Goal: Find specific page/section: Find specific page/section

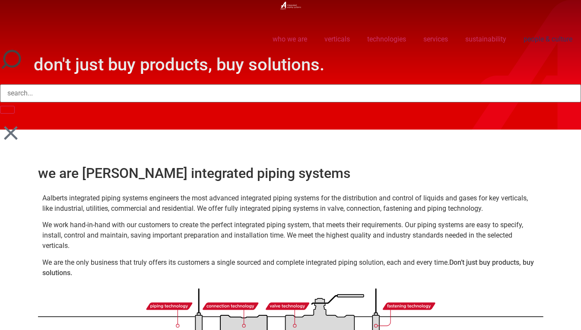
click at [542, 41] on link "people & culture" at bounding box center [548, 39] width 66 height 20
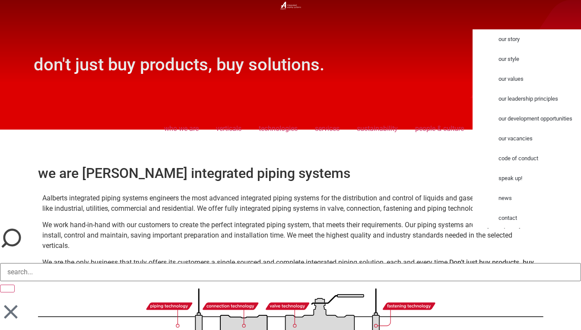
click at [510, 218] on link "contact" at bounding box center [535, 218] width 91 height 20
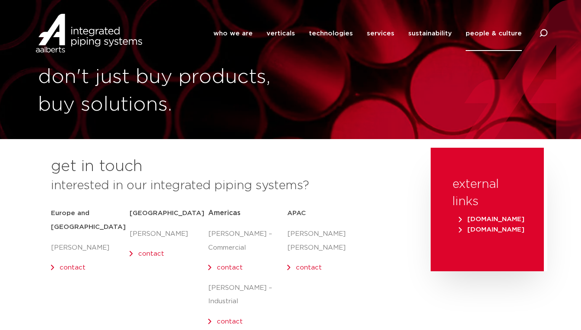
click at [492, 34] on link "people & culture" at bounding box center [494, 33] width 56 height 35
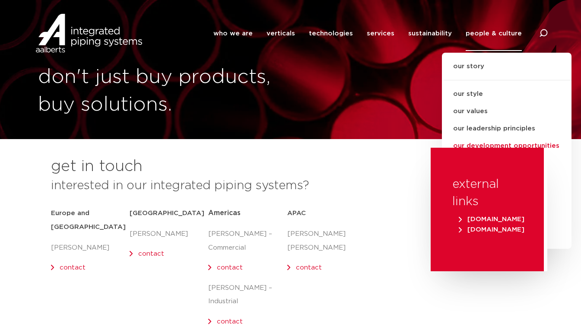
click at [522, 143] on link "our development opportunities" at bounding box center [507, 145] width 130 height 17
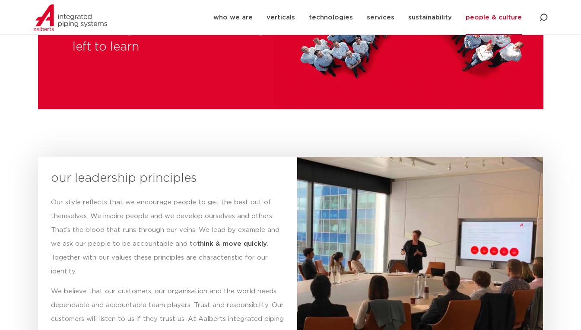
scroll to position [1168, 0]
